Goal: Find specific page/section: Find specific page/section

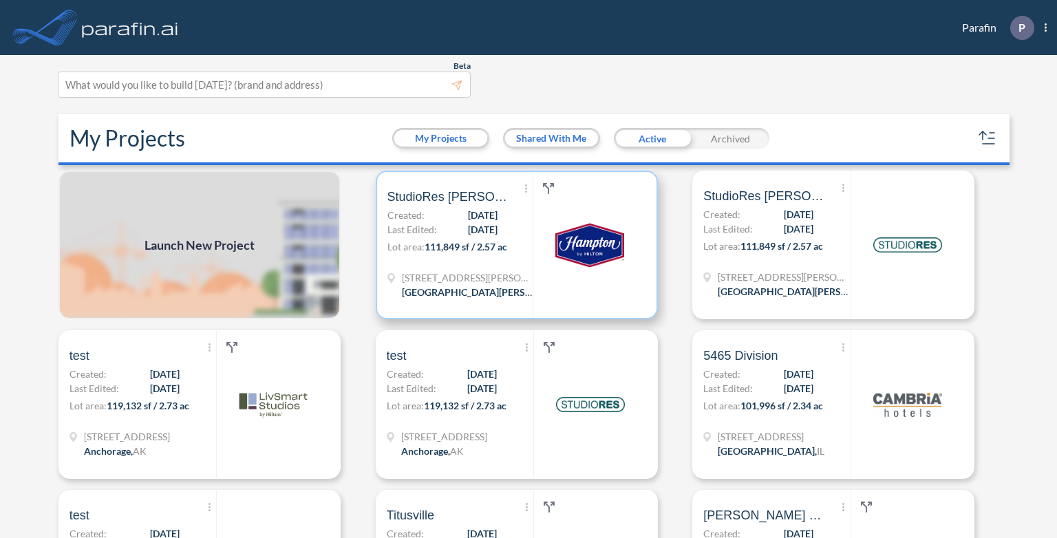
click at [486, 216] on span "[DATE]" at bounding box center [483, 215] width 30 height 14
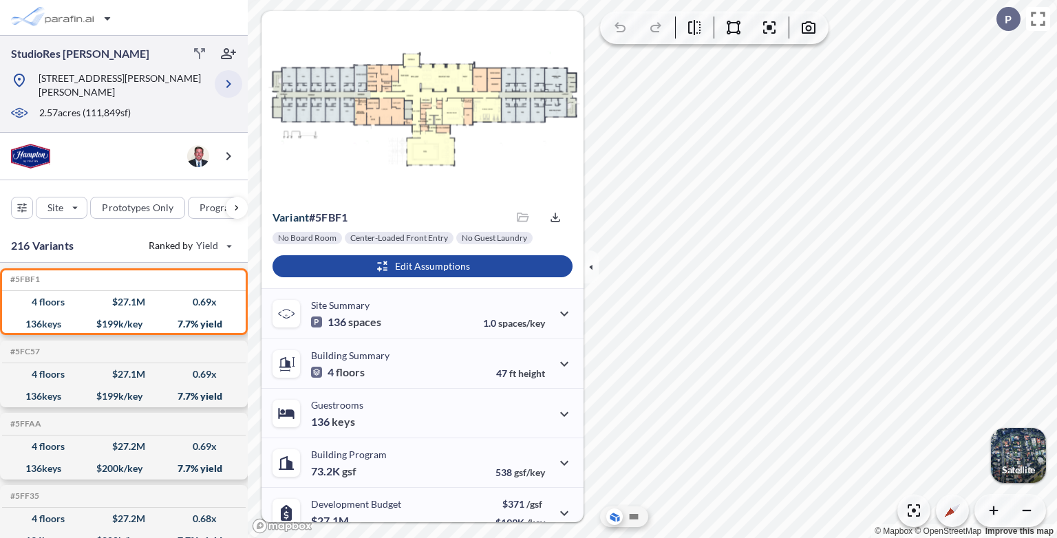
click at [226, 79] on icon "button" at bounding box center [228, 84] width 17 height 17
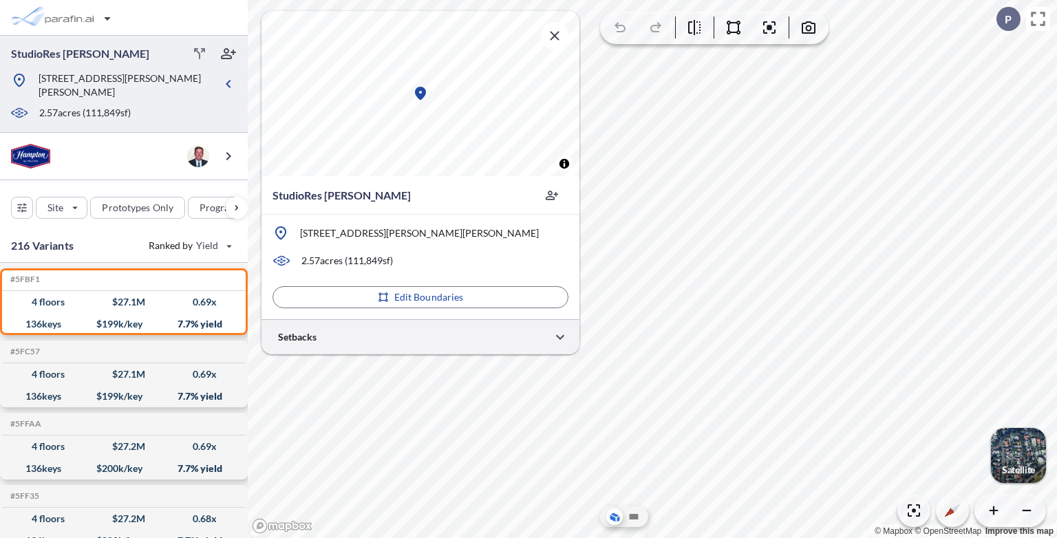
click at [414, 341] on div at bounding box center [421, 336] width 318 height 35
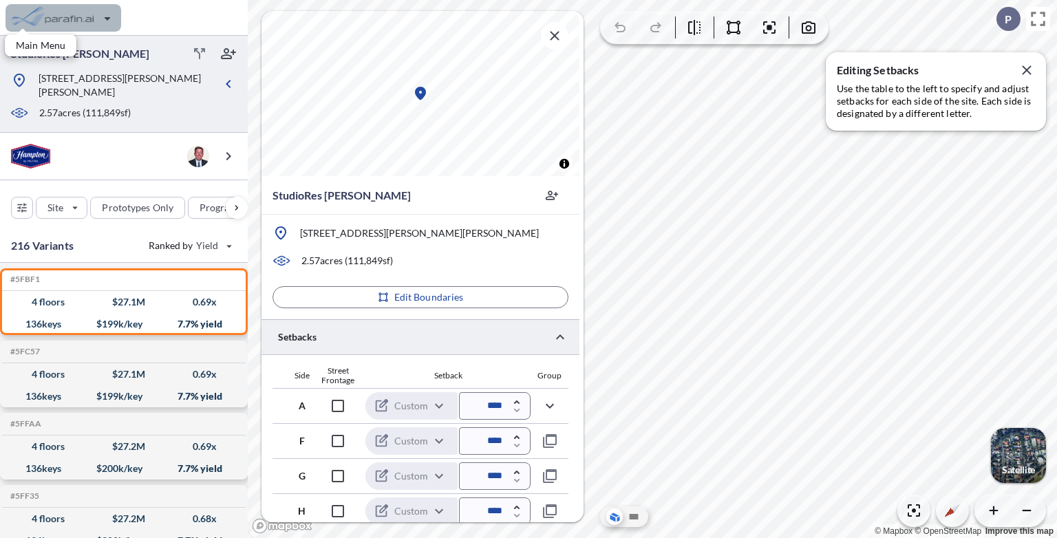
click at [91, 28] on div "button" at bounding box center [64, 18] width 116 height 28
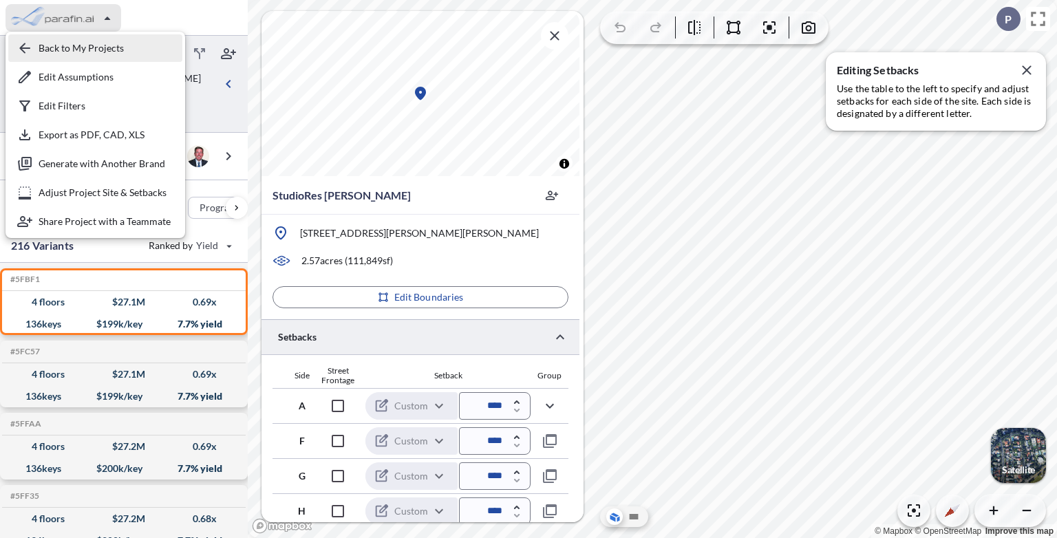
click at [84, 45] on div "button" at bounding box center [95, 48] width 174 height 28
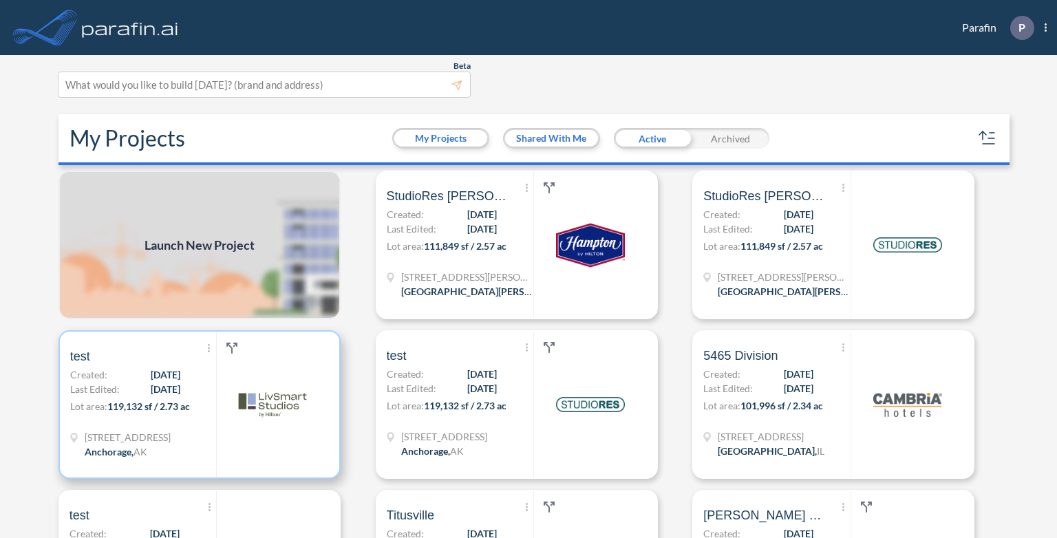
click at [171, 381] on span "[DATE]" at bounding box center [166, 374] width 30 height 14
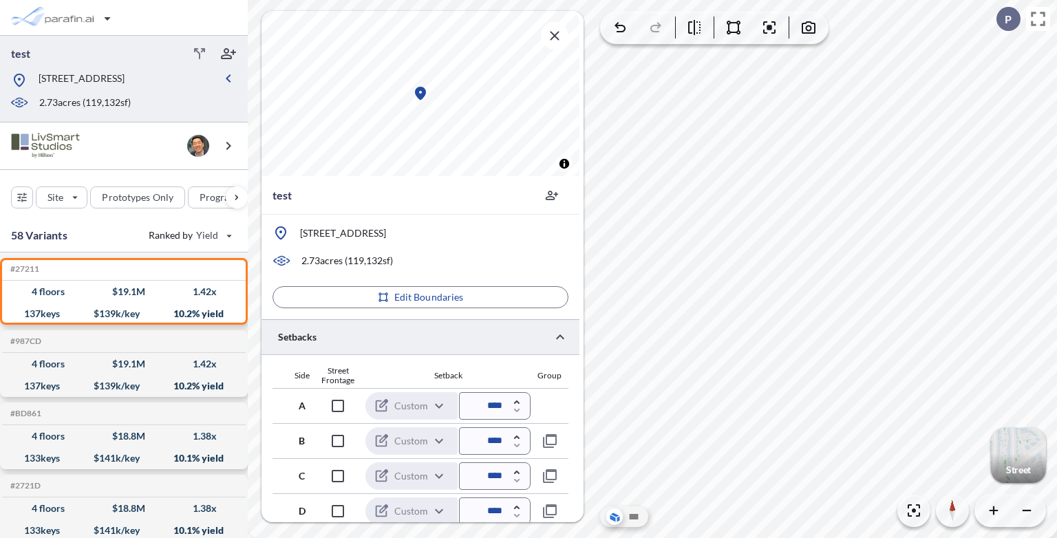
click at [1022, 458] on div "button" at bounding box center [1018, 455] width 55 height 55
